Goal: Task Accomplishment & Management: Use online tool/utility

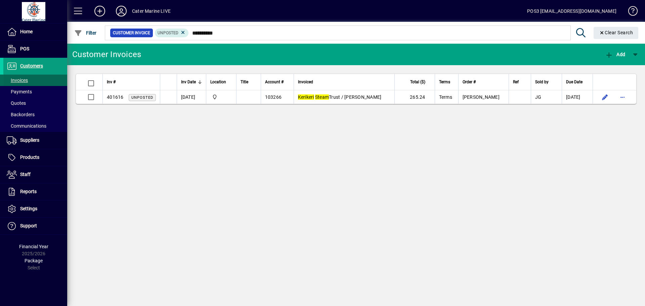
click at [17, 78] on span "Invoices" at bounding box center [17, 80] width 21 height 5
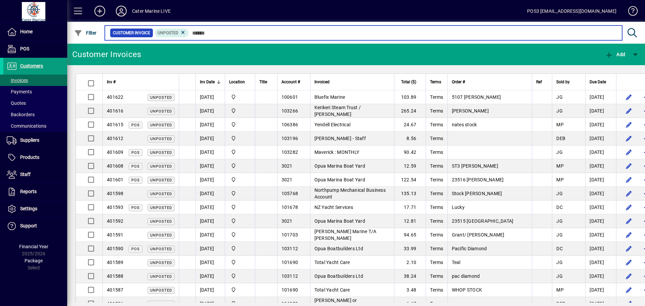
click at [237, 34] on input "text" at bounding box center [403, 32] width 428 height 9
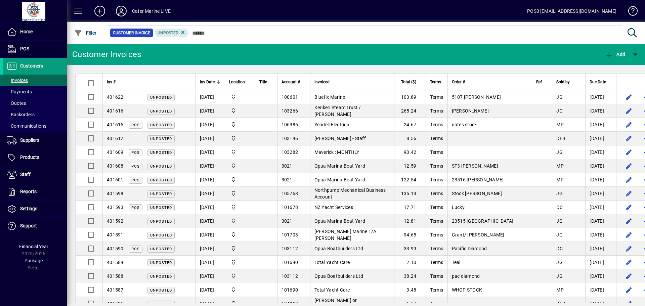
click at [21, 81] on span "Invoices" at bounding box center [17, 80] width 21 height 5
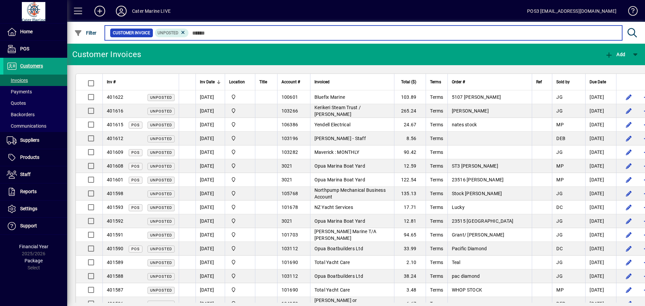
click at [278, 35] on input "text" at bounding box center [403, 32] width 428 height 9
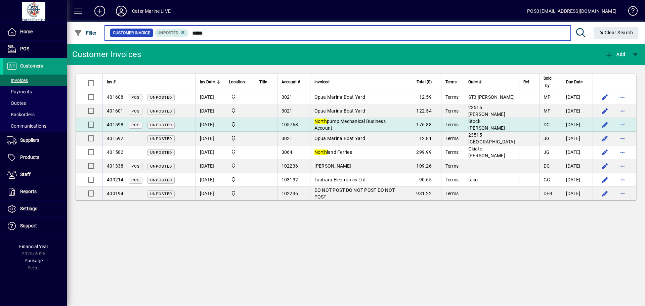
type input "*****"
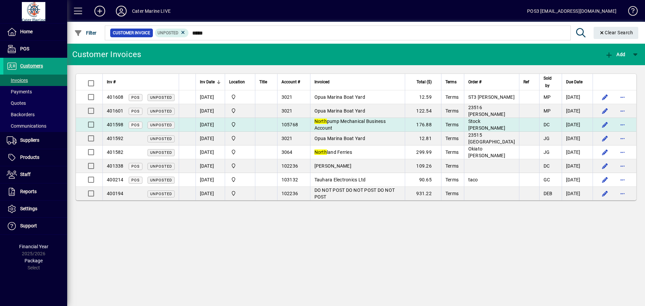
click at [356, 125] on span "North pump Mechanical Business Account" at bounding box center [350, 125] width 71 height 12
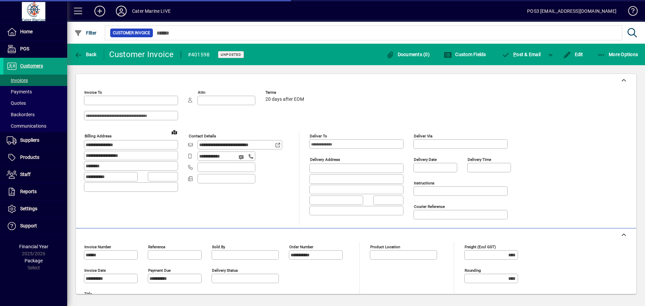
type input "**********"
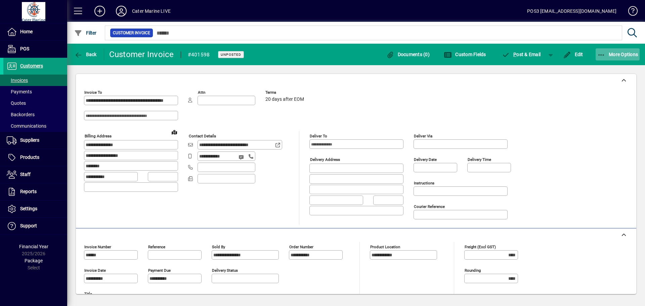
click at [605, 58] on span "button" at bounding box center [618, 54] width 44 height 16
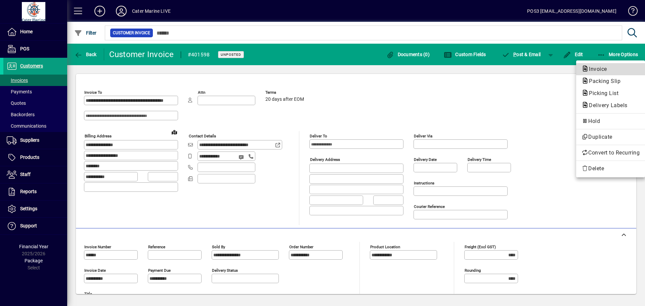
click at [600, 68] on span "Invoice" at bounding box center [596, 69] width 29 height 6
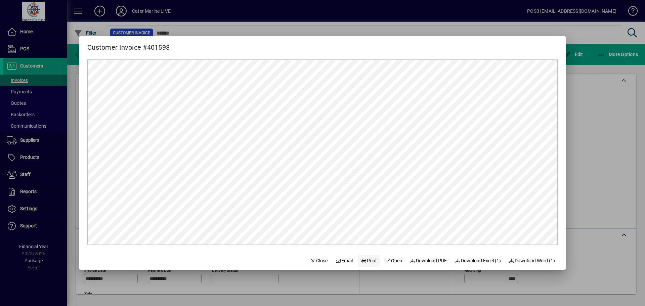
click at [364, 259] on span "Print" at bounding box center [369, 260] width 16 height 7
click at [602, 95] on div at bounding box center [322, 153] width 645 height 306
